Goal: Connect with others: Connect with other users

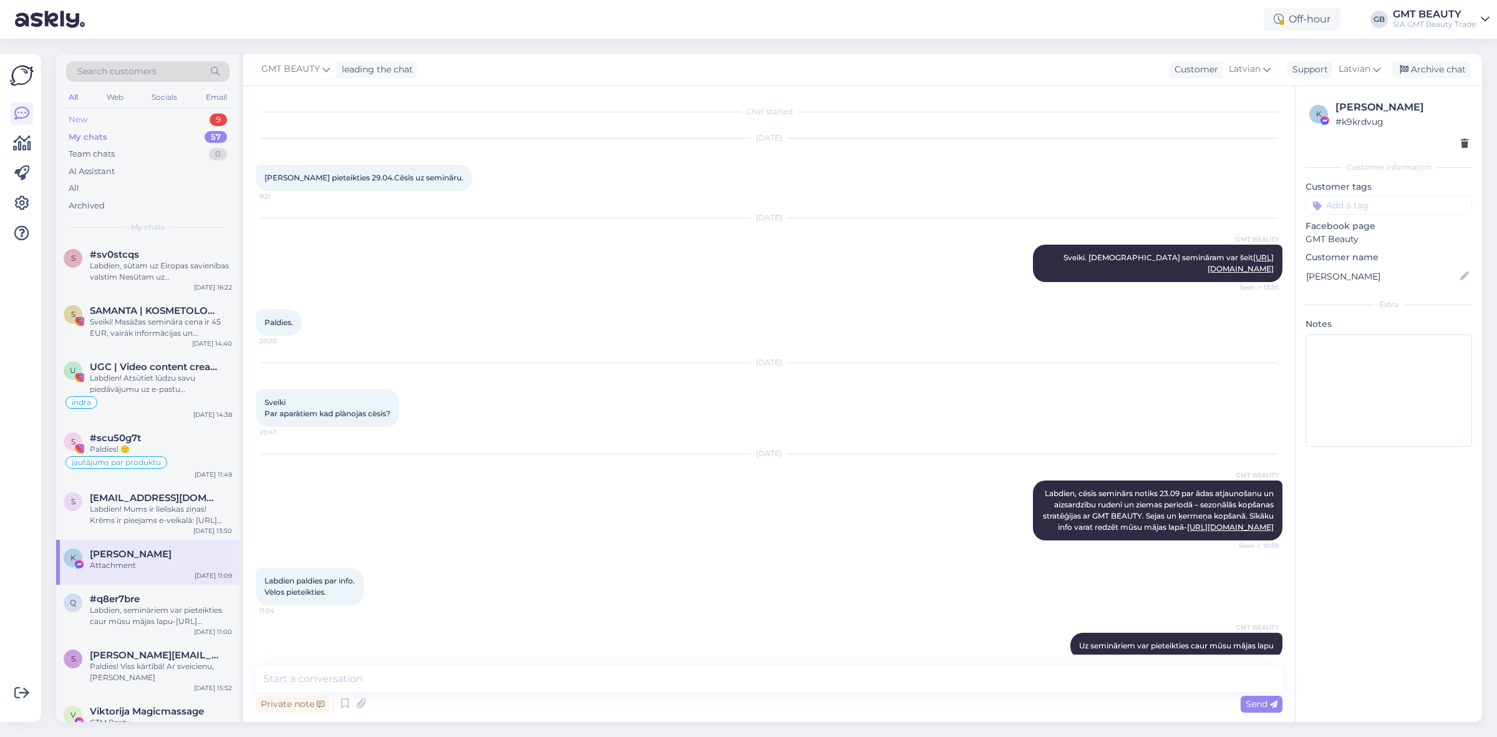
scroll to position [130, 0]
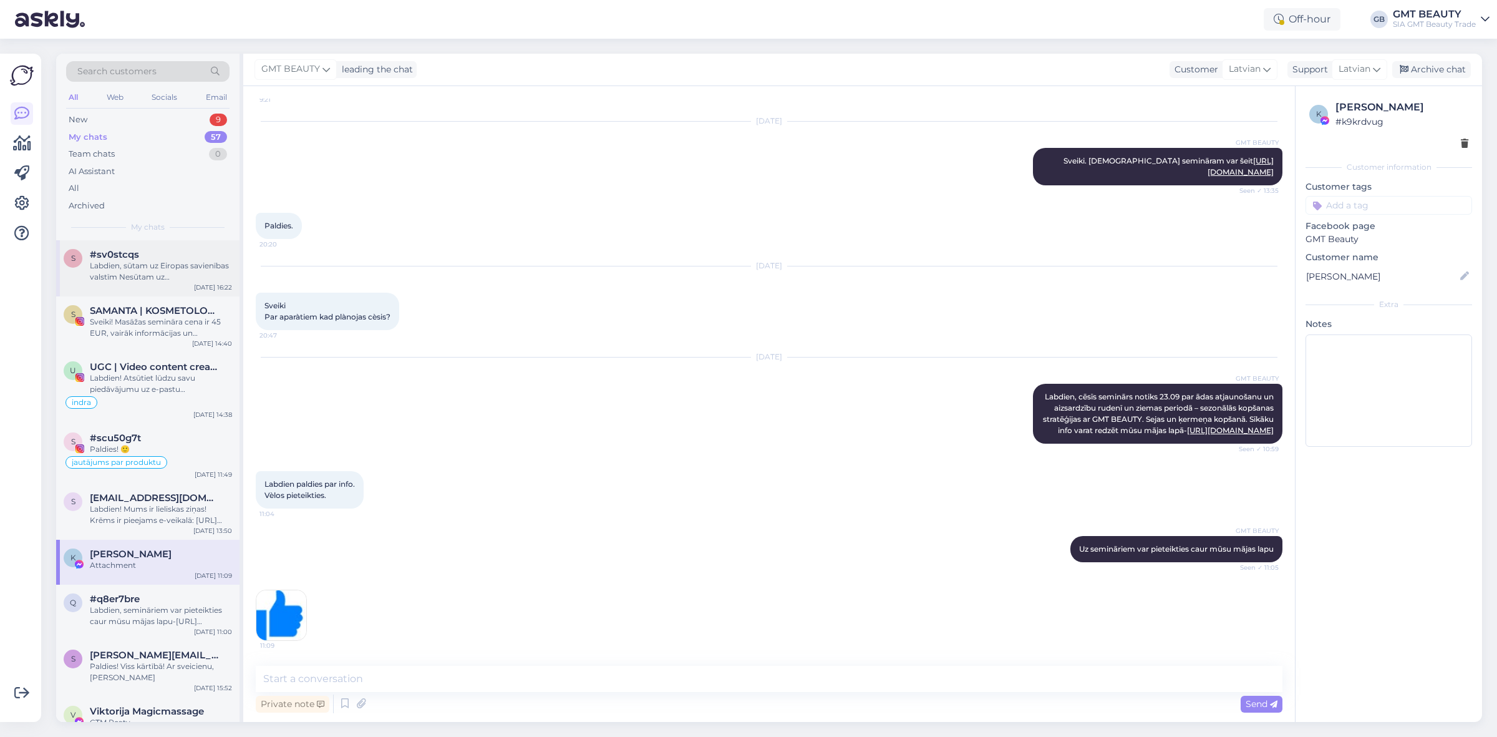
click at [136, 266] on div "Labdien, sūtam uz Eiropas savienības valstīm Nesūtam uz [GEOGRAPHIC_DATA], [GEO…" at bounding box center [161, 271] width 142 height 22
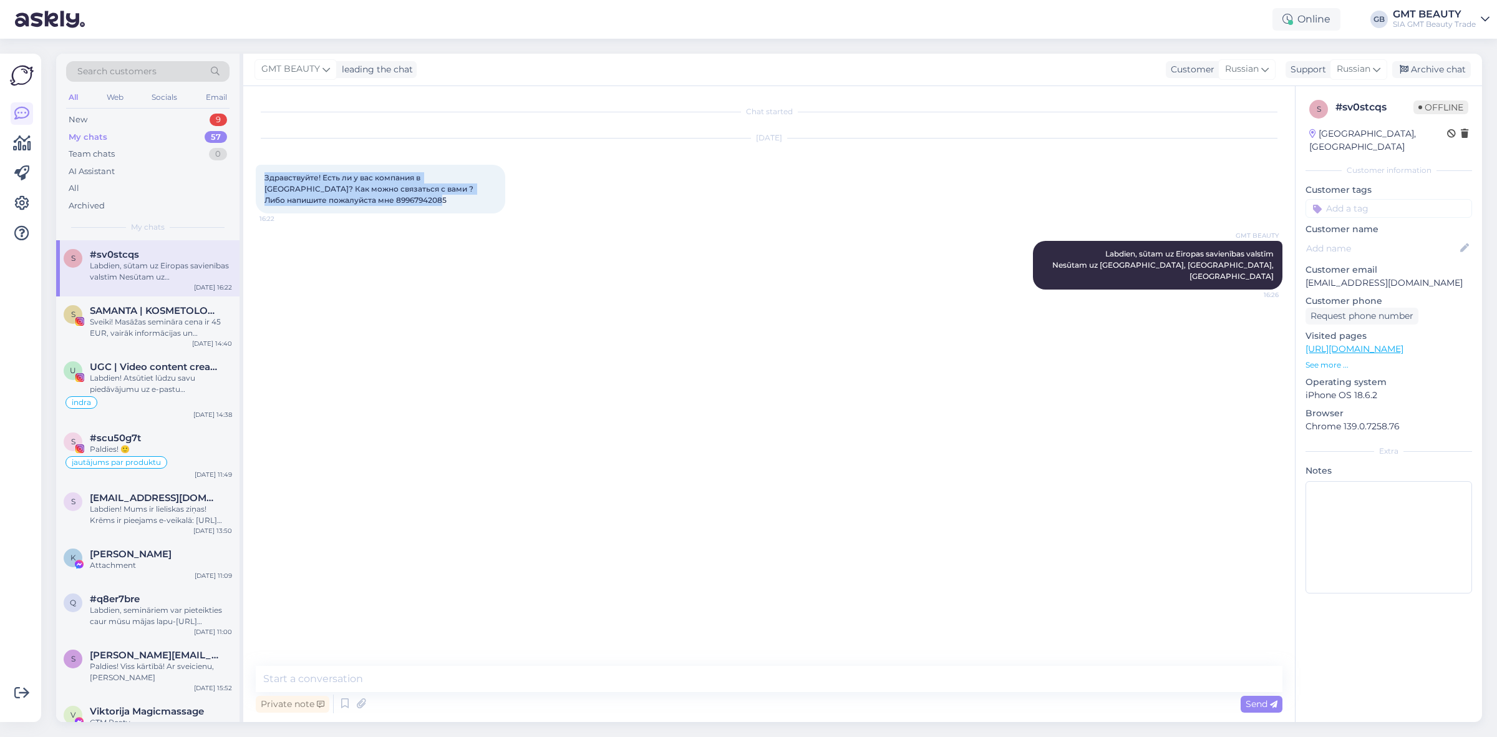
drag, startPoint x: 453, startPoint y: 196, endPoint x: 257, endPoint y: 176, distance: 197.5
click at [257, 176] on div "Здравствуйте! Есть ли у вас компания в [GEOGRAPHIC_DATA]? Как можно связаться с…" at bounding box center [380, 189] width 249 height 49
click at [432, 290] on div "GMT BEAUTY Labdien, sūtam uz Eiropas savienības valstīm Nesūtam uz [GEOGRAPHIC_…" at bounding box center [769, 265] width 1027 height 76
click at [151, 322] on div "Sveiki! Masāžas semināra cena ir 45 EUR, vairāk informācijas un pieteikšanās se…" at bounding box center [161, 327] width 142 height 22
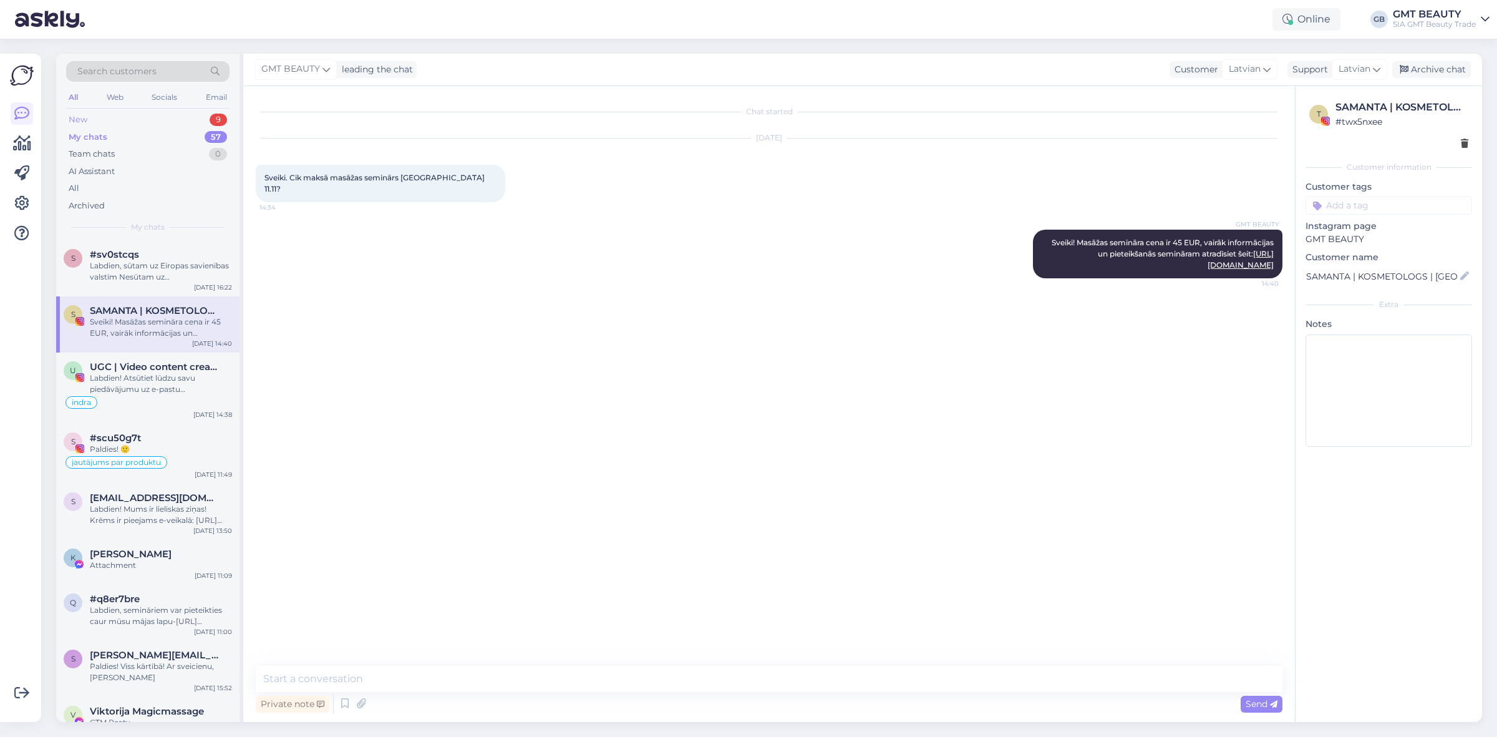
click at [85, 116] on div "New" at bounding box center [78, 120] width 19 height 12
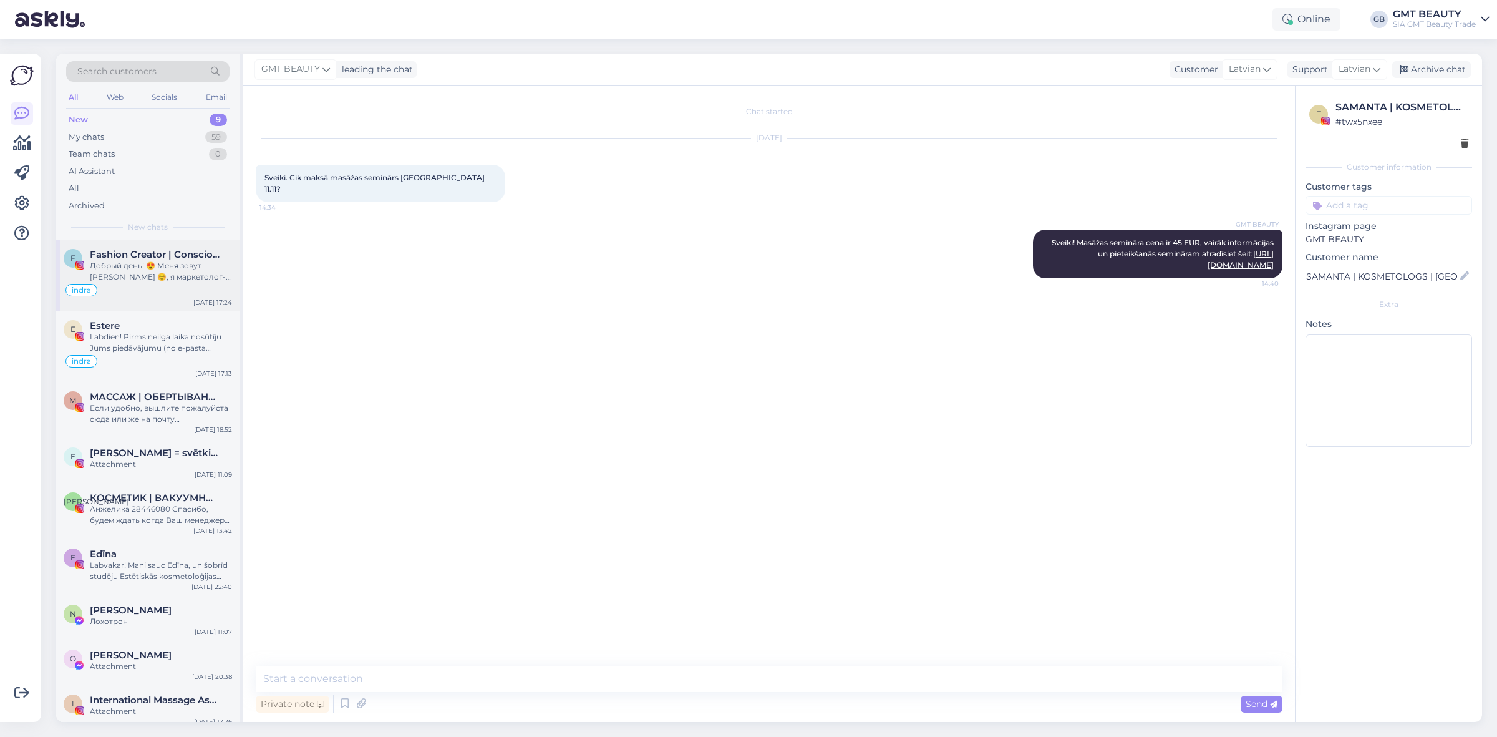
click at [131, 257] on span "Fashion Creator | Conscious & feminine living | Influencer" at bounding box center [155, 254] width 130 height 11
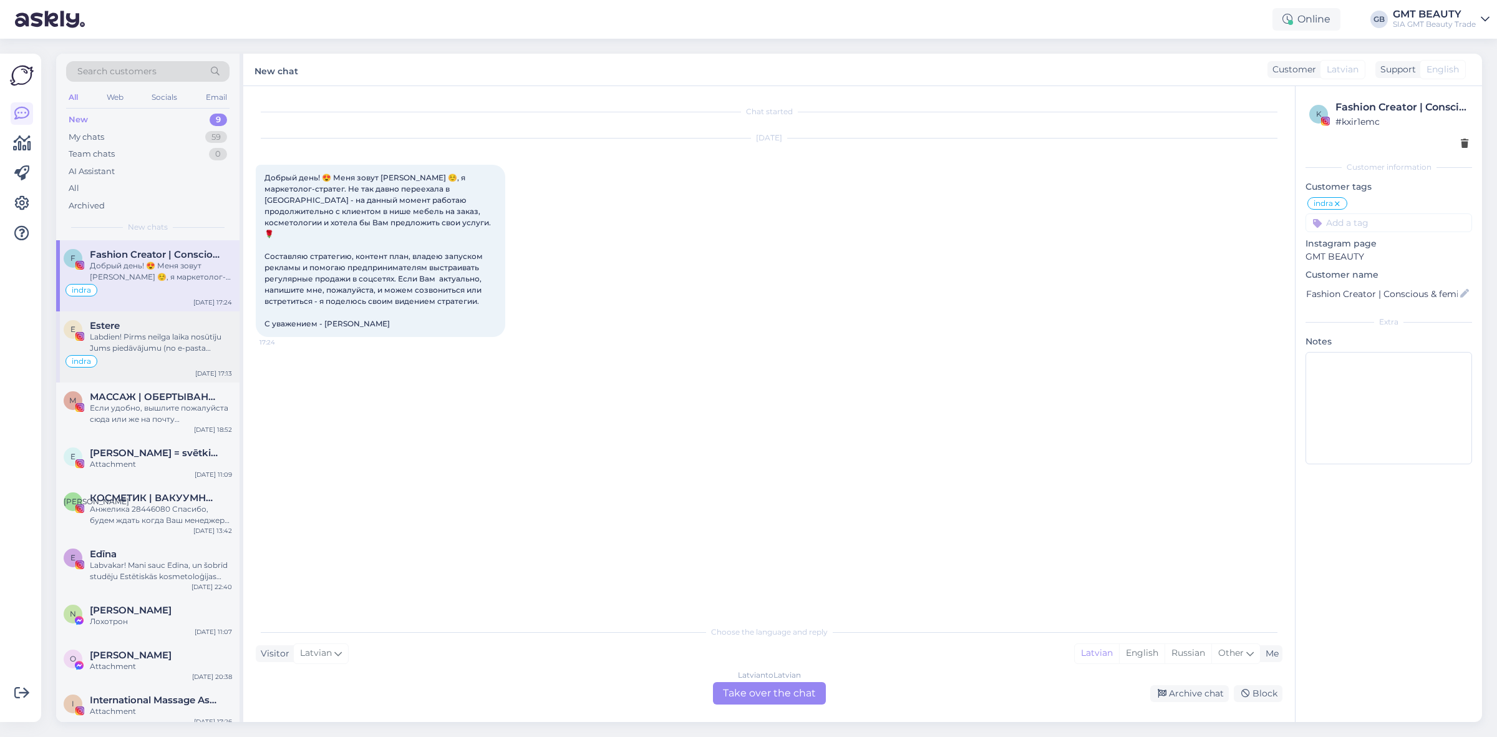
click at [132, 331] on div "Estere" at bounding box center [161, 325] width 142 height 11
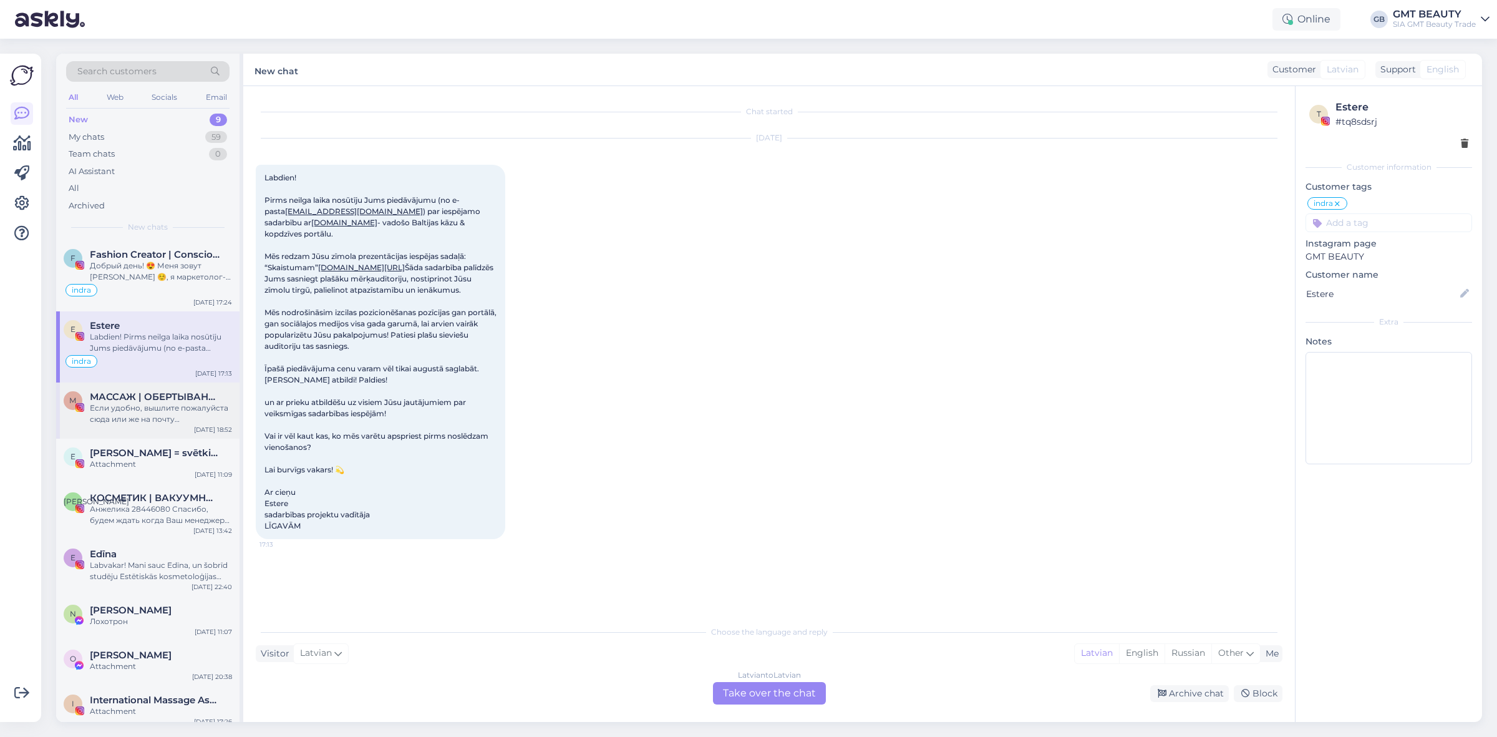
click at [150, 398] on span "МАССАЖ | ОБЕРТЫВАНИЯ | ОБУЧЕНИЯ | [GEOGRAPHIC_DATA]" at bounding box center [155, 396] width 130 height 11
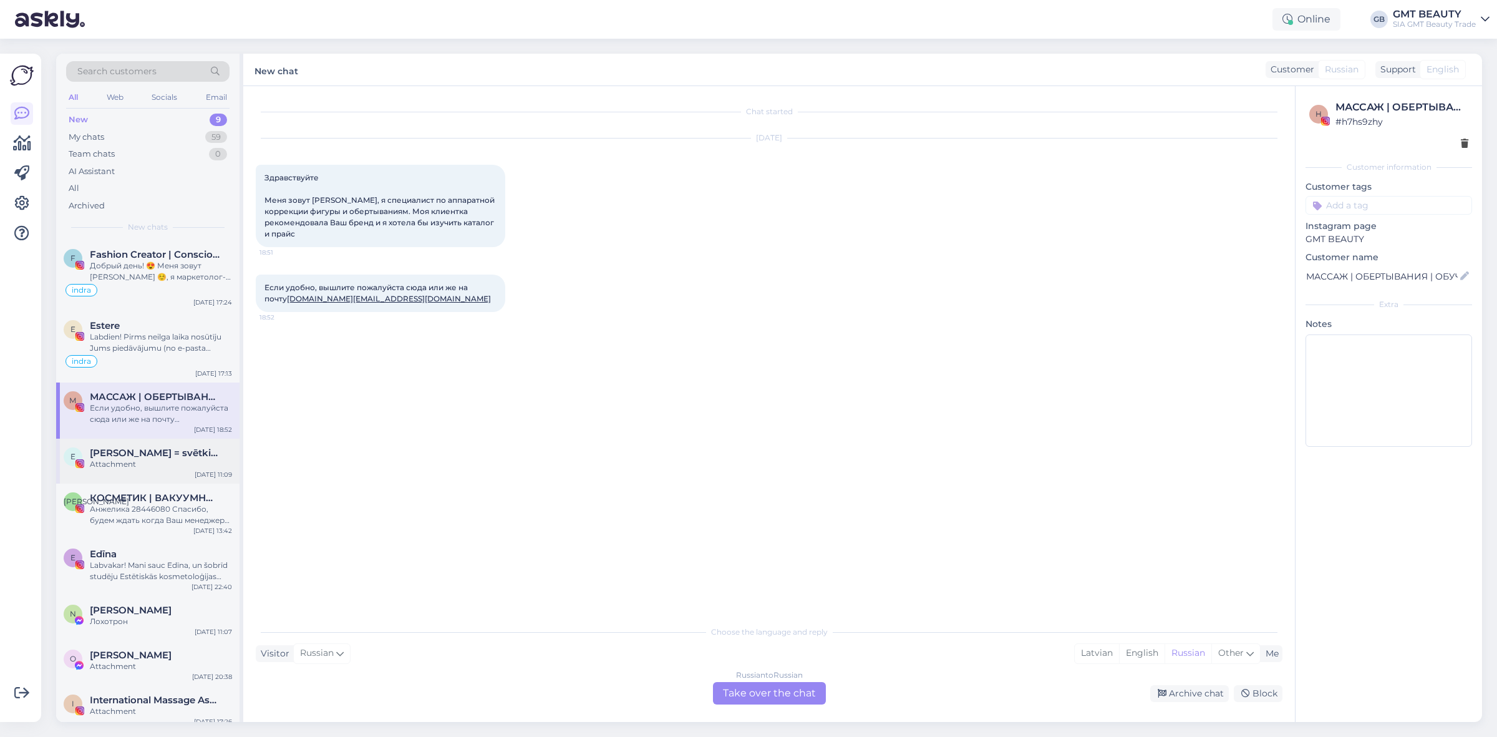
click at [138, 457] on span "[PERSON_NAME] = svētki & prakses mieram & līdzsvaram" at bounding box center [155, 452] width 130 height 11
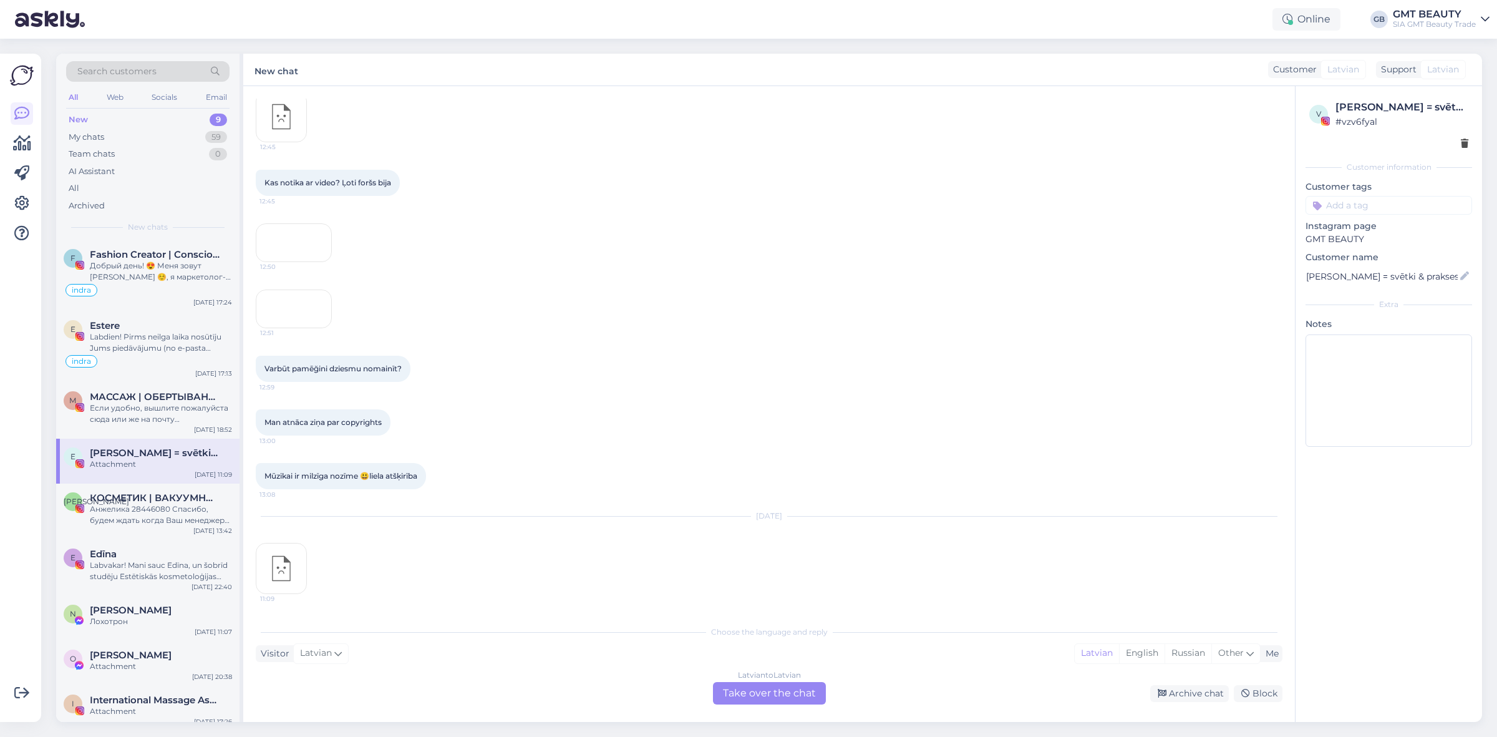
scroll to position [1945, 0]
